Goal: Check status: Check status

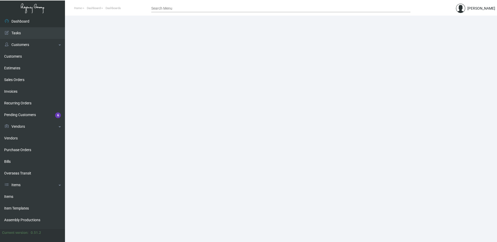
click at [169, 11] on div "Search Menu" at bounding box center [280, 8] width 259 height 8
click at [171, 9] on input "Search Menu" at bounding box center [280, 9] width 259 height 4
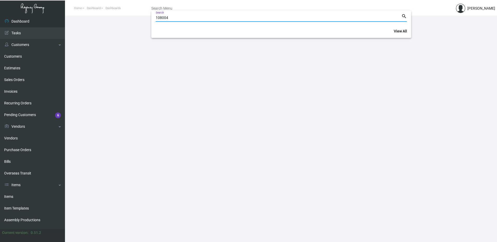
type input "108004"
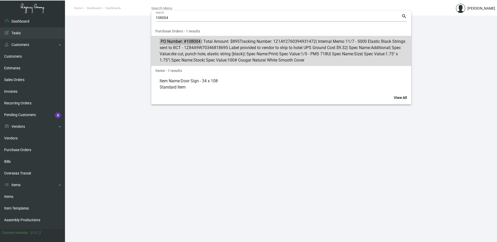
click at [320, 44] on span "PO Number: #108004 | Total Amount: $895 Tracking Number: 1Z1AY2760394931472 | I…" at bounding box center [284, 50] width 249 height 25
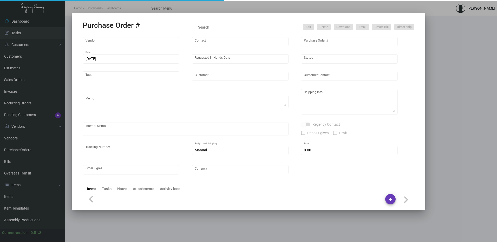
type input "BCT [US_STATE]"
type input "[PERSON_NAME]"
type input "108004"
type input "[DATE]"
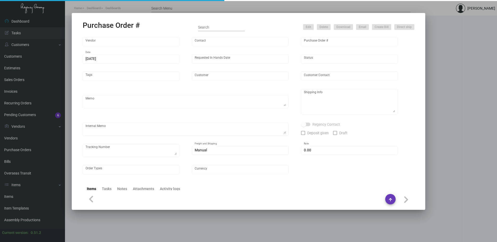
type input "Harpeth"
type input "[PERSON_NAME]"
type textarea "PLEASE SEND PDF PROOFS TO OUR ART TEAM ; [EMAIL_ADDRESS][DOMAIN_NAME] WITH ME I…"
type textarea "Harpeth - [PERSON_NAME] [STREET_ADDRESS]"
type textarea "11/7 - 5000 Elastic Black Strings sent to BCT - 1Z84A9W70346818695 Label provid…"
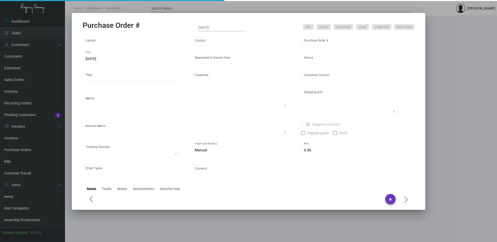
type textarea "1Z1AY2760394931472"
type input "$ 0.00"
type input "United States Dollar $"
